Goal: Find specific page/section: Find specific page/section

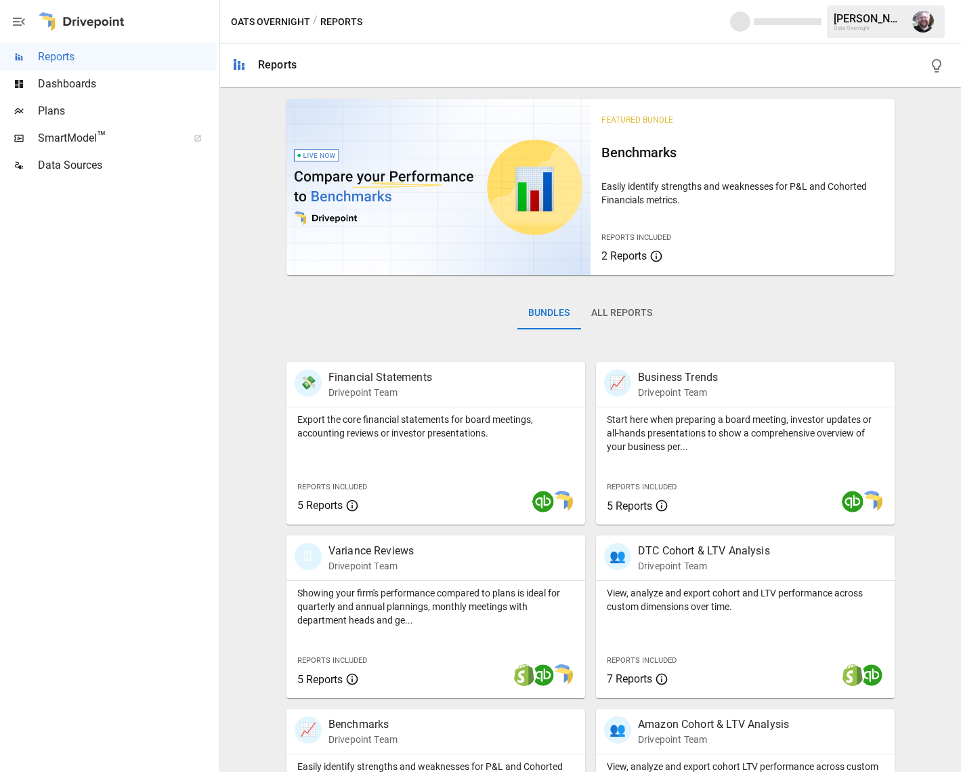
click at [60, 91] on span "Dashboards" at bounding box center [127, 84] width 179 height 16
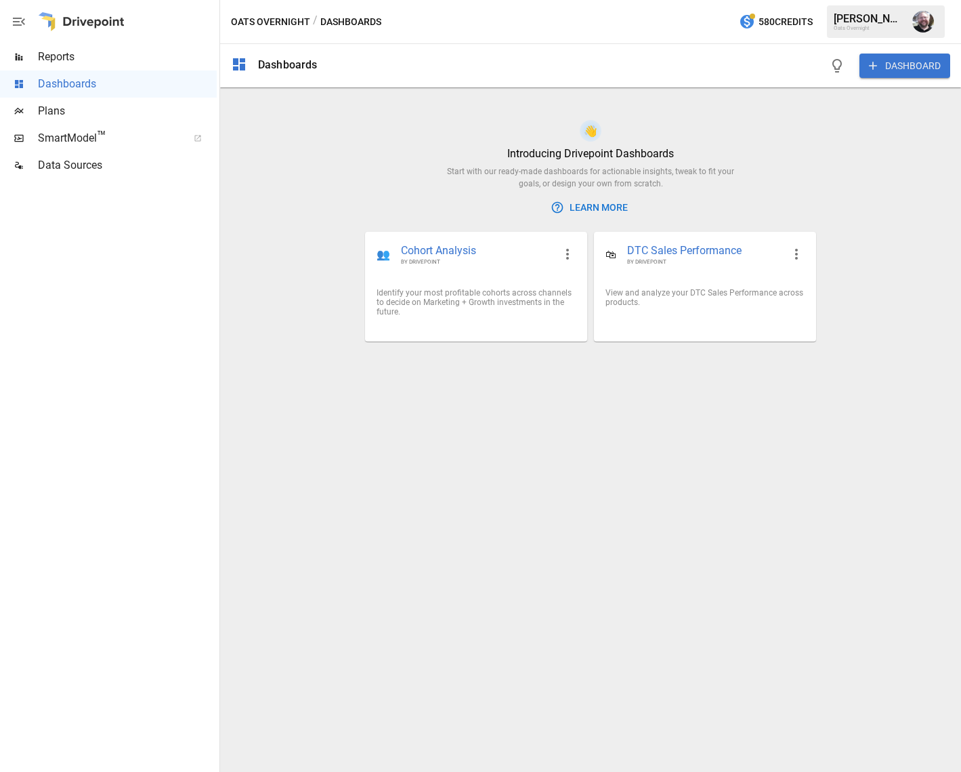
click at [54, 116] on span "Plans" at bounding box center [127, 111] width 179 height 16
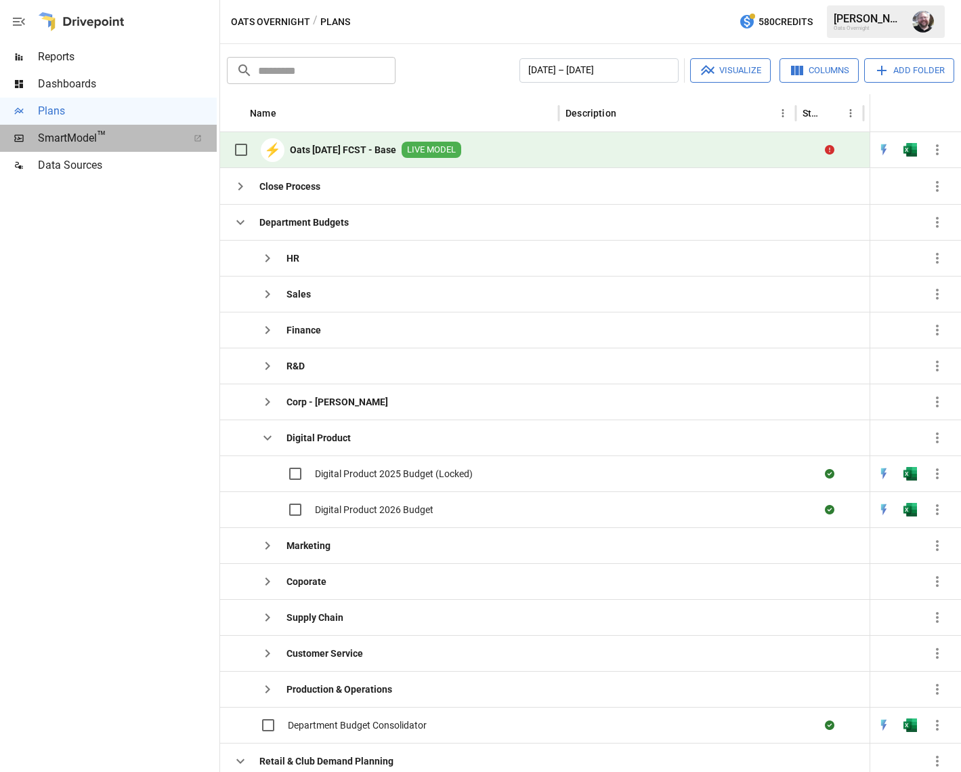
click at [81, 146] on span "SmartModel ™" at bounding box center [108, 138] width 141 height 16
click at [49, 83] on span "Dashboards" at bounding box center [127, 84] width 179 height 16
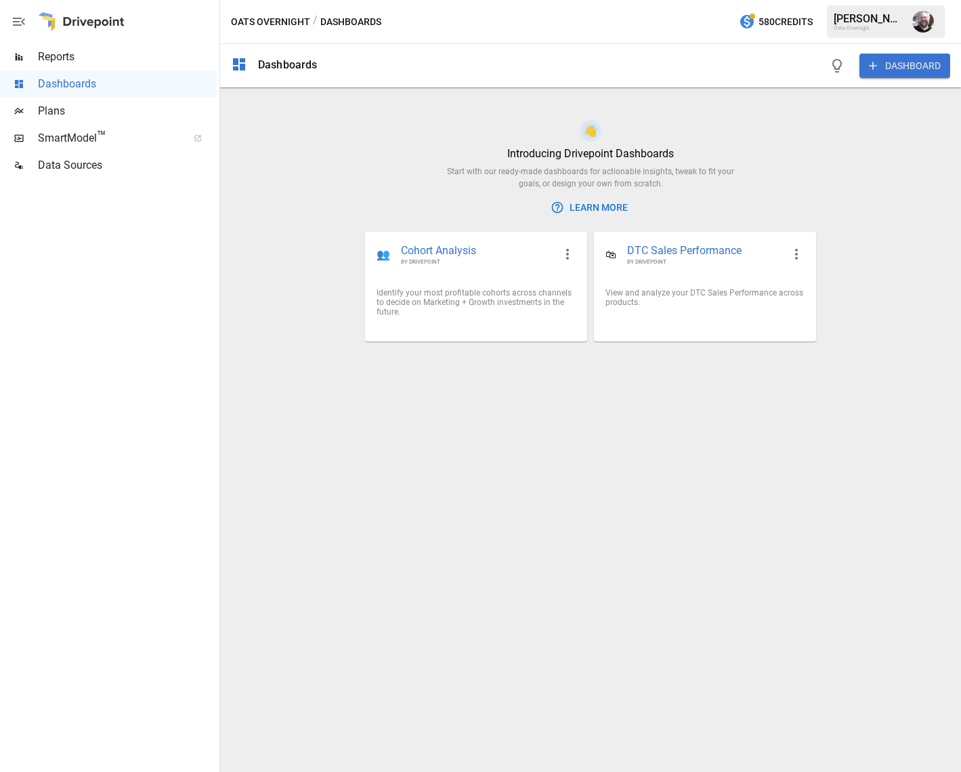
click at [49, 107] on span "Plans" at bounding box center [127, 111] width 179 height 16
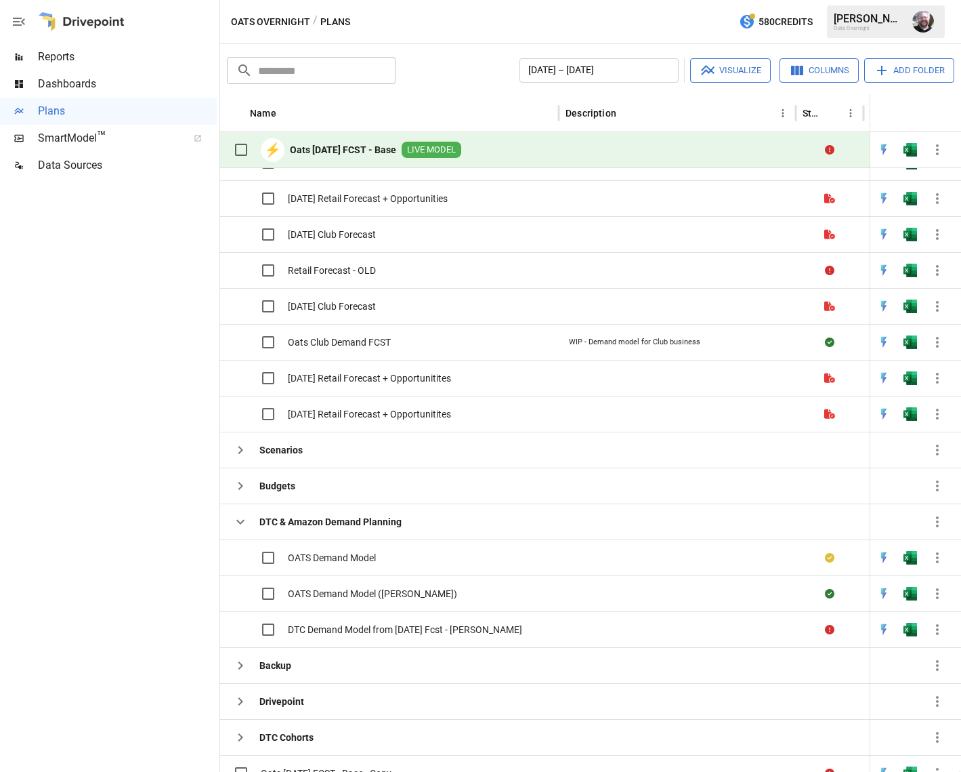
scroll to position [771, 0]
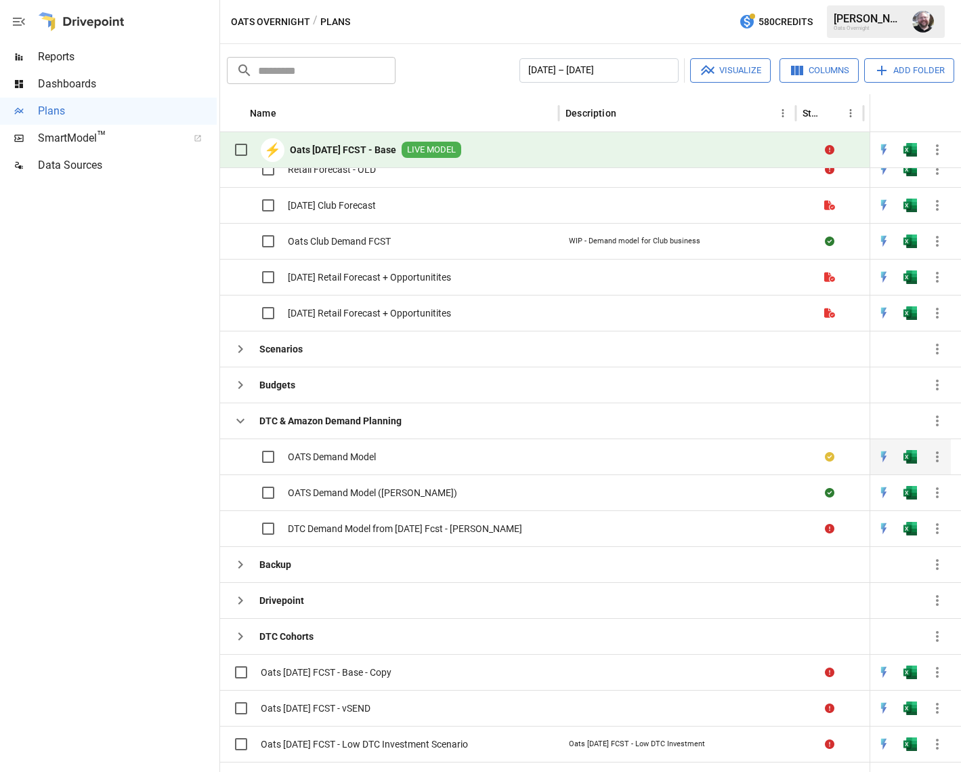
click at [341, 457] on span "OATS Demand Model" at bounding box center [332, 457] width 88 height 14
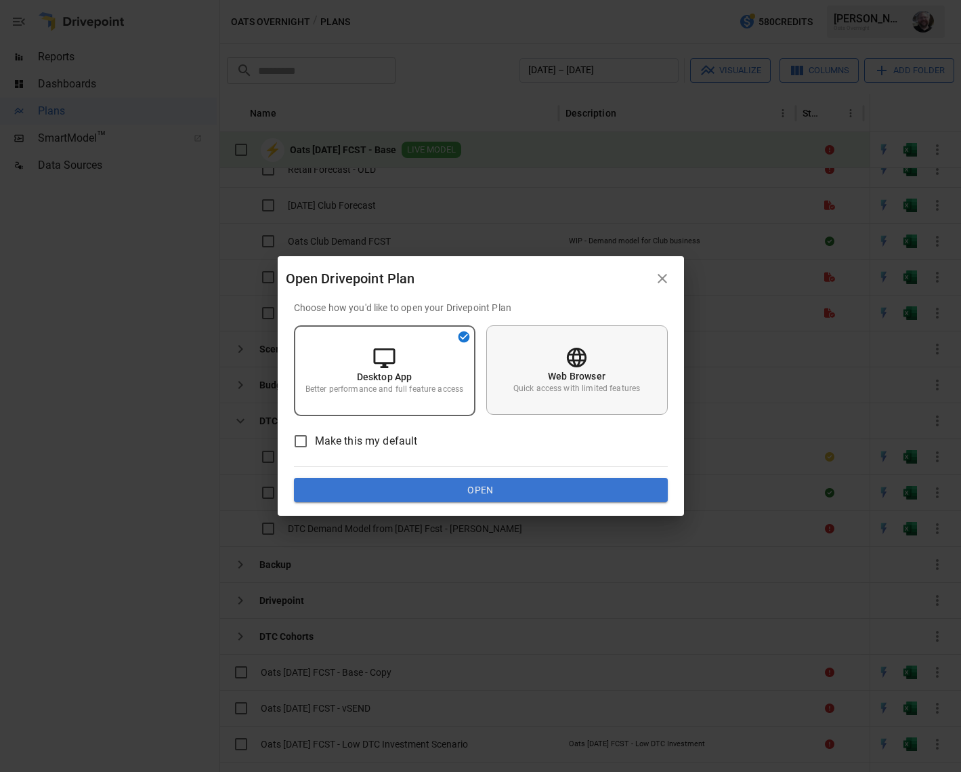
click at [524, 364] on div "Web Browser Quick access with limited features" at bounding box center [577, 369] width 182 height 89
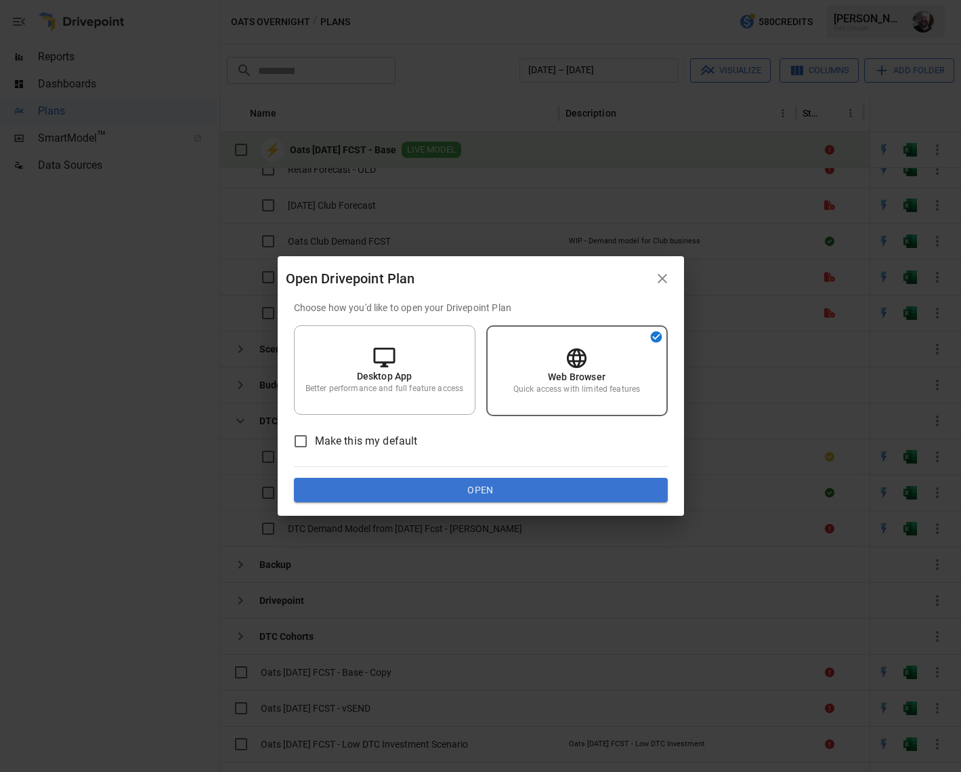
click at [449, 493] on button "Open" at bounding box center [481, 490] width 374 height 24
